Goal: Task Accomplishment & Management: Complete application form

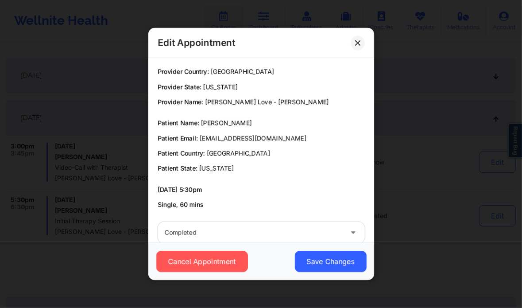
scroll to position [16, 0]
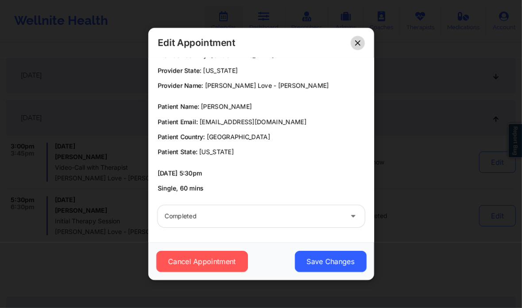
click at [355, 45] on icon at bounding box center [357, 42] width 5 height 5
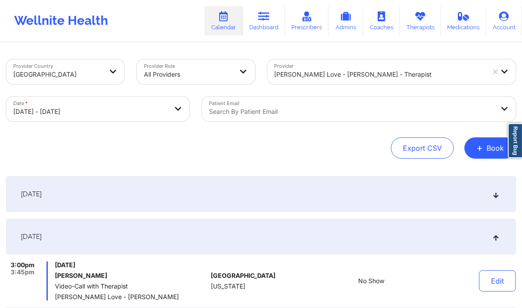
scroll to position [0, 0]
click at [482, 145] on span "+" at bounding box center [480, 147] width 7 height 5
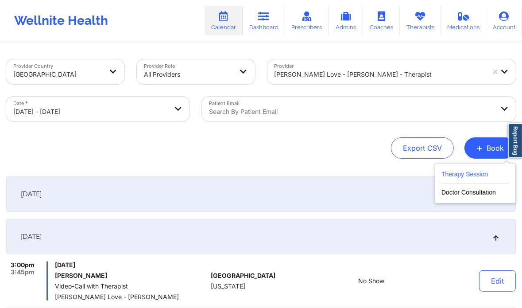
click at [470, 171] on button "Therapy Session" at bounding box center [476, 176] width 68 height 15
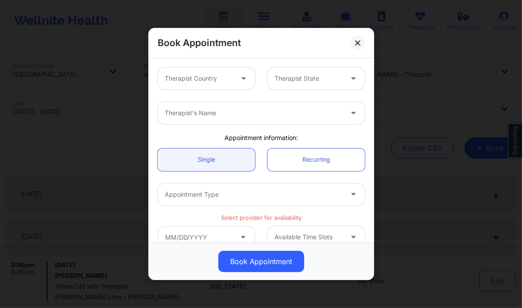
click at [80, 76] on div "Book Appointment Therapist Country Therapist State Therapist's Name Appointment…" at bounding box center [261, 154] width 522 height 308
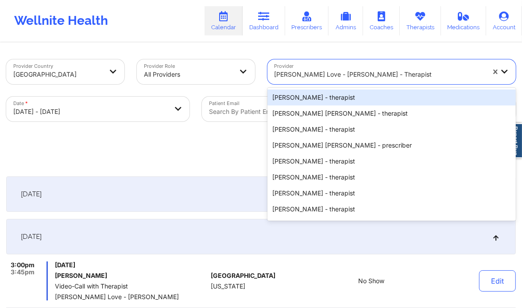
click at [319, 70] on div at bounding box center [380, 74] width 211 height 11
paste input "[PERSON_NAME]"
type input "[PERSON_NAME]"
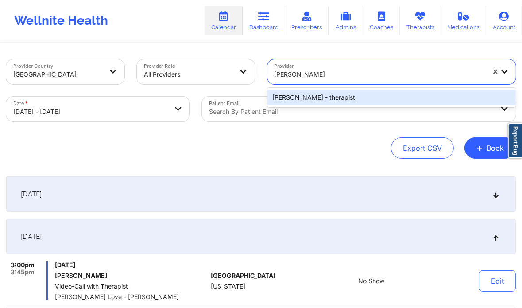
click at [312, 105] on div "[PERSON_NAME] - therapist" at bounding box center [392, 97] width 249 height 19
click at [310, 97] on div "[PERSON_NAME] - therapist" at bounding box center [392, 97] width 249 height 16
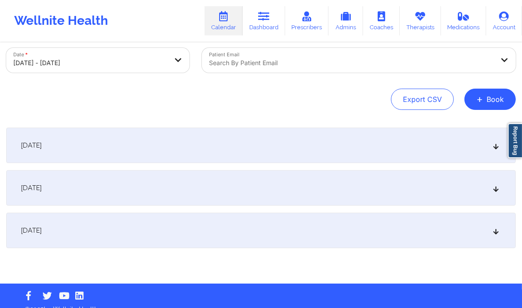
scroll to position [59, 0]
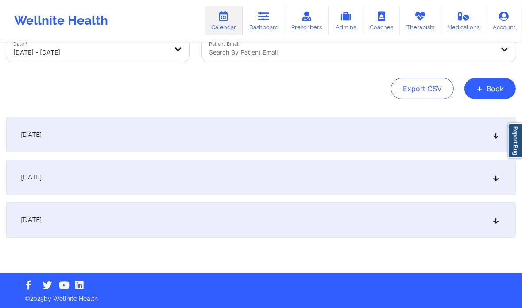
click at [154, 223] on div "[DATE]" at bounding box center [261, 219] width 510 height 35
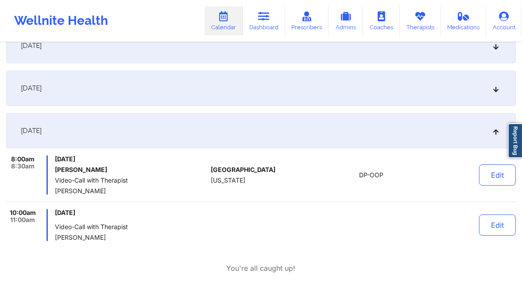
scroll to position [155, 0]
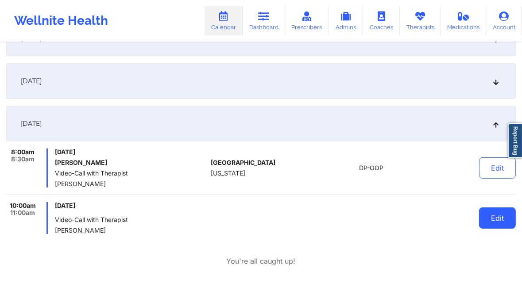
click at [499, 225] on button "Edit" at bounding box center [497, 217] width 37 height 21
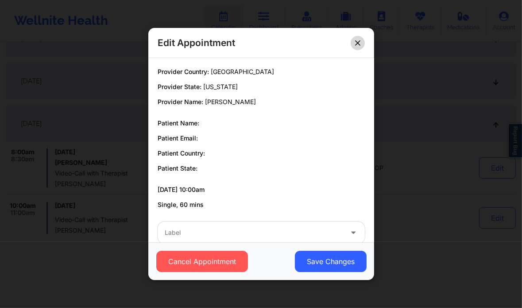
click at [358, 49] on button at bounding box center [358, 43] width 14 height 14
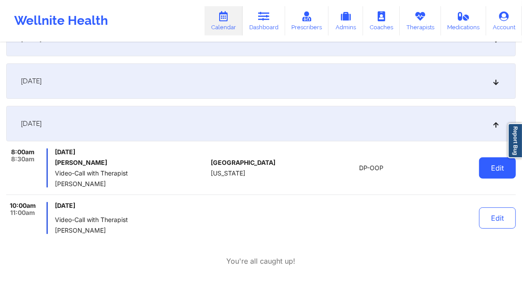
click at [489, 166] on button "Edit" at bounding box center [497, 167] width 37 height 21
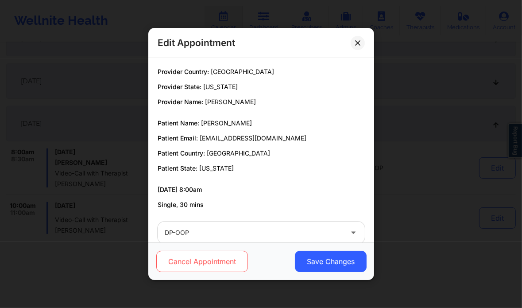
click at [214, 264] on button "Cancel Appointment" at bounding box center [202, 261] width 92 height 21
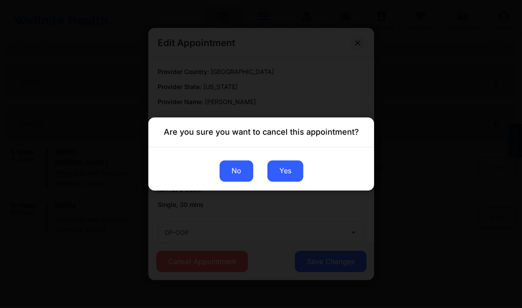
click at [228, 171] on button "No" at bounding box center [236, 170] width 34 height 21
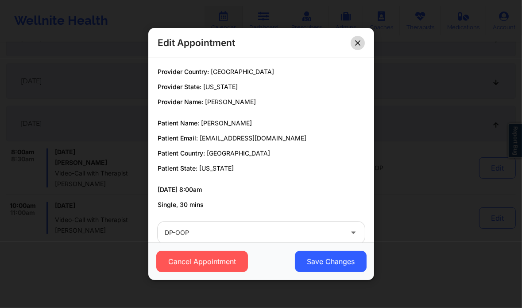
click at [360, 43] on icon at bounding box center [357, 42] width 5 height 5
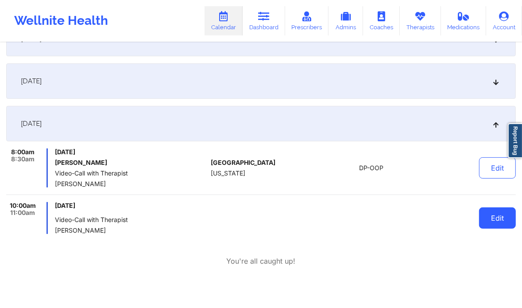
click at [486, 209] on button "Edit" at bounding box center [497, 217] width 37 height 21
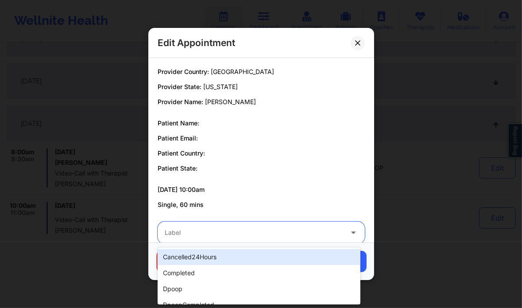
click at [273, 231] on div at bounding box center [254, 232] width 178 height 11
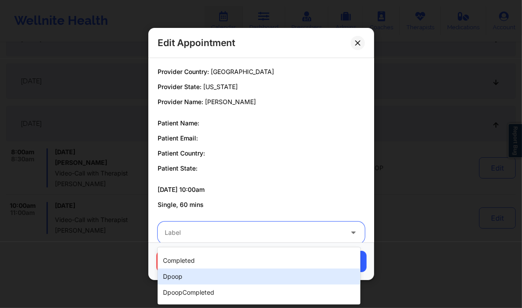
click at [225, 276] on div "dpoop" at bounding box center [259, 276] width 203 height 16
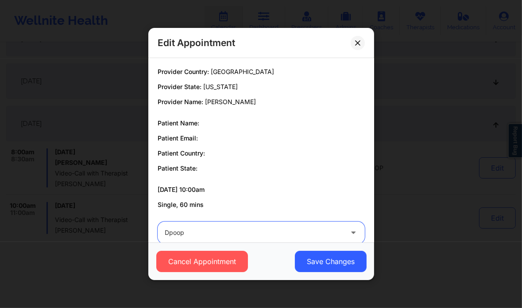
scroll to position [16, 0]
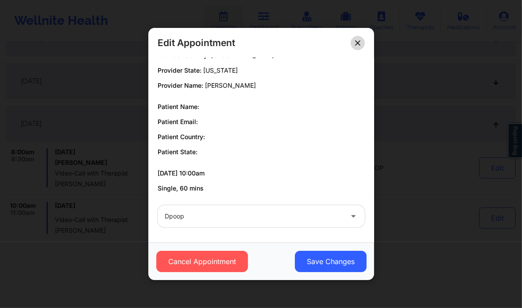
click at [358, 44] on icon at bounding box center [357, 42] width 5 height 5
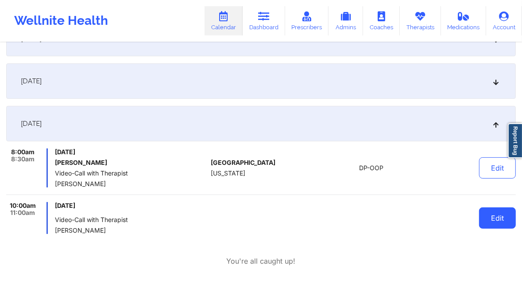
click at [493, 220] on button "Edit" at bounding box center [497, 217] width 37 height 21
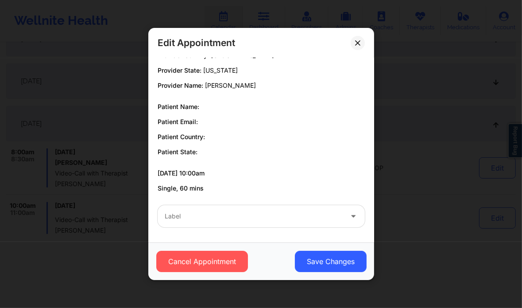
scroll to position [0, 0]
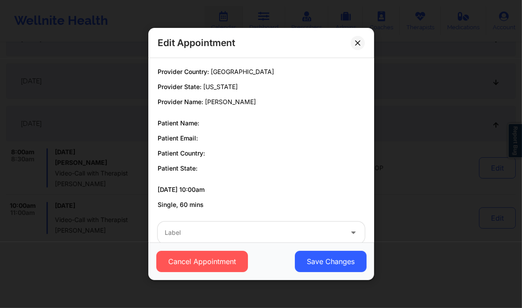
click at [191, 127] on p "Patient Name:" at bounding box center [261, 123] width 207 height 9
click at [200, 123] on p "Patient Name:" at bounding box center [261, 123] width 207 height 9
click at [358, 40] on icon at bounding box center [357, 42] width 5 height 5
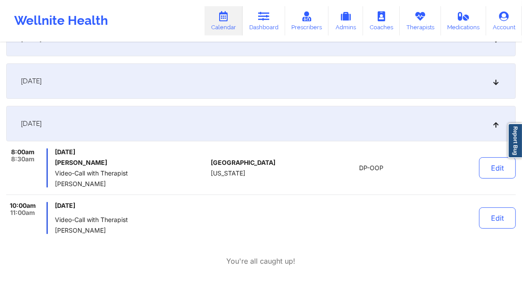
drag, startPoint x: 117, startPoint y: 185, endPoint x: 51, endPoint y: 188, distance: 67.0
click at [51, 188] on div "8:00am 8:30am [DATE] [PERSON_NAME] Video-Call with Therapist [PERSON_NAME] [GEO…" at bounding box center [261, 171] width 510 height 47
drag, startPoint x: 110, startPoint y: 183, endPoint x: 55, endPoint y: 184, distance: 54.9
click at [55, 184] on span "[PERSON_NAME]" at bounding box center [131, 183] width 152 height 7
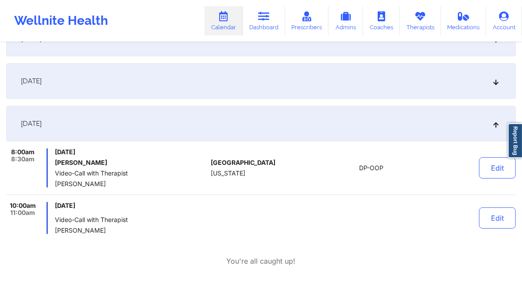
copy span "[PERSON_NAME]"
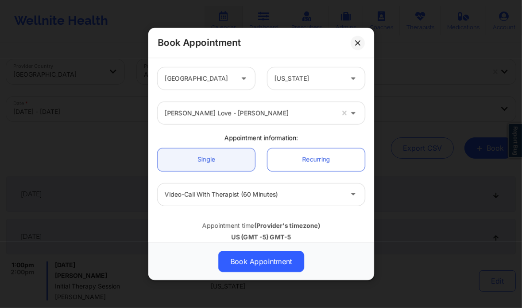
scroll to position [124, 0]
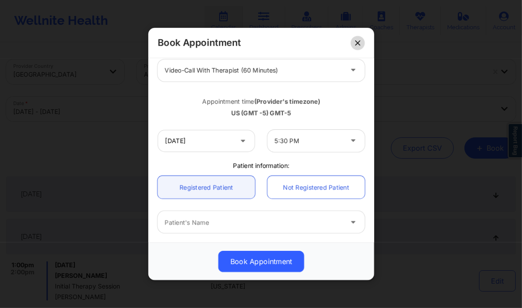
click at [357, 44] on icon at bounding box center [357, 42] width 5 height 5
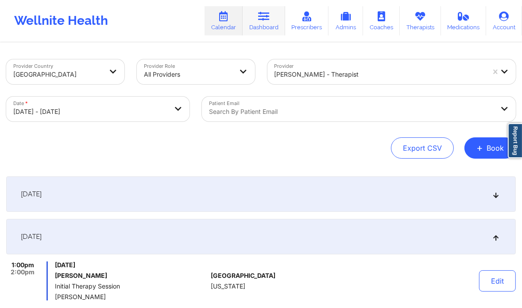
click at [268, 19] on icon at bounding box center [264, 17] width 12 height 10
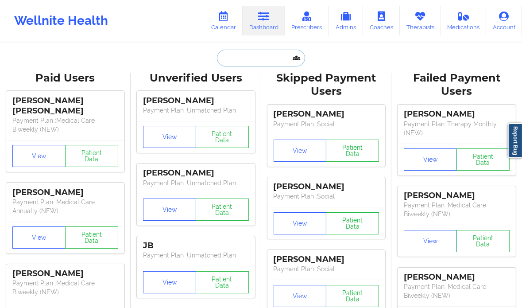
click at [235, 59] on input "text" at bounding box center [261, 58] width 88 height 17
paste input "[PERSON_NAME]"
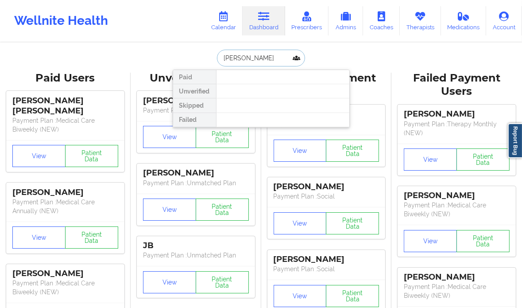
click at [244, 62] on input "[PERSON_NAME]" at bounding box center [261, 58] width 88 height 17
type input "amy white"
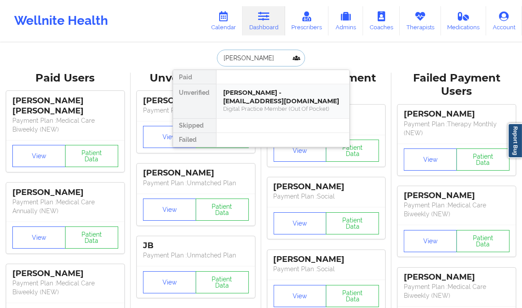
click at [332, 104] on div "Amy White - amywhite@gse.harvard.edu" at bounding box center [283, 97] width 119 height 16
